Goal: Transaction & Acquisition: Download file/media

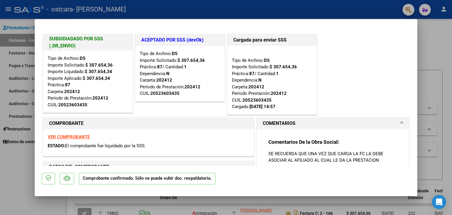
click at [14, 81] on div at bounding box center [226, 107] width 452 height 215
type input "$ 0,00"
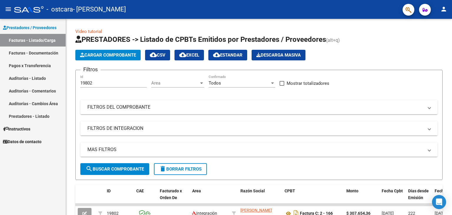
click at [35, 55] on link "Facturas - Documentación" at bounding box center [33, 53] width 66 height 13
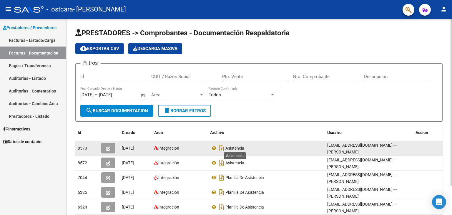
click at [235, 147] on span "Asistencia" at bounding box center [235, 148] width 19 height 5
click at [221, 149] on icon "Descargar documento" at bounding box center [222, 147] width 8 height 9
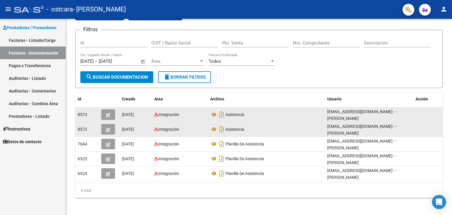
scroll to position [34, 0]
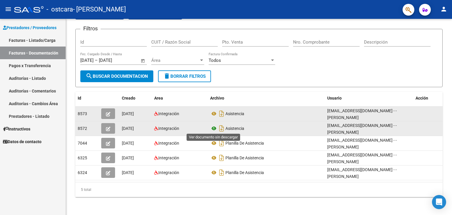
click at [214, 127] on icon at bounding box center [214, 128] width 8 height 7
